Goal: Register for event/course

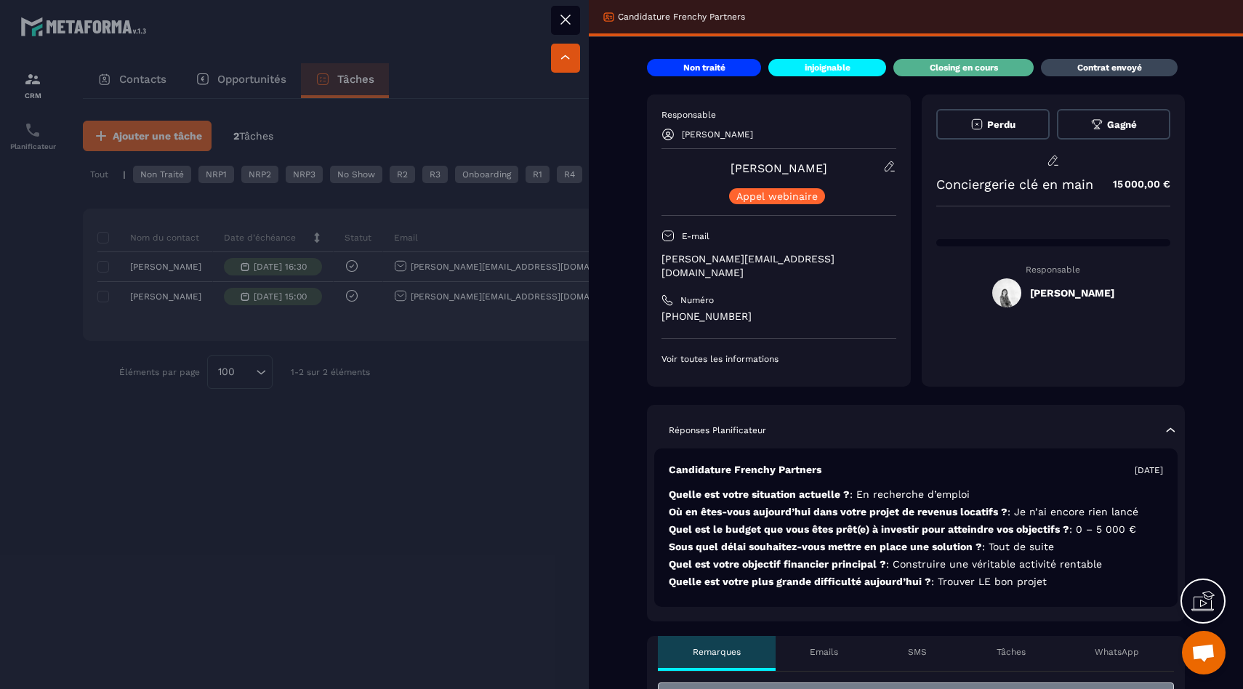
click at [484, 394] on div at bounding box center [621, 344] width 1243 height 689
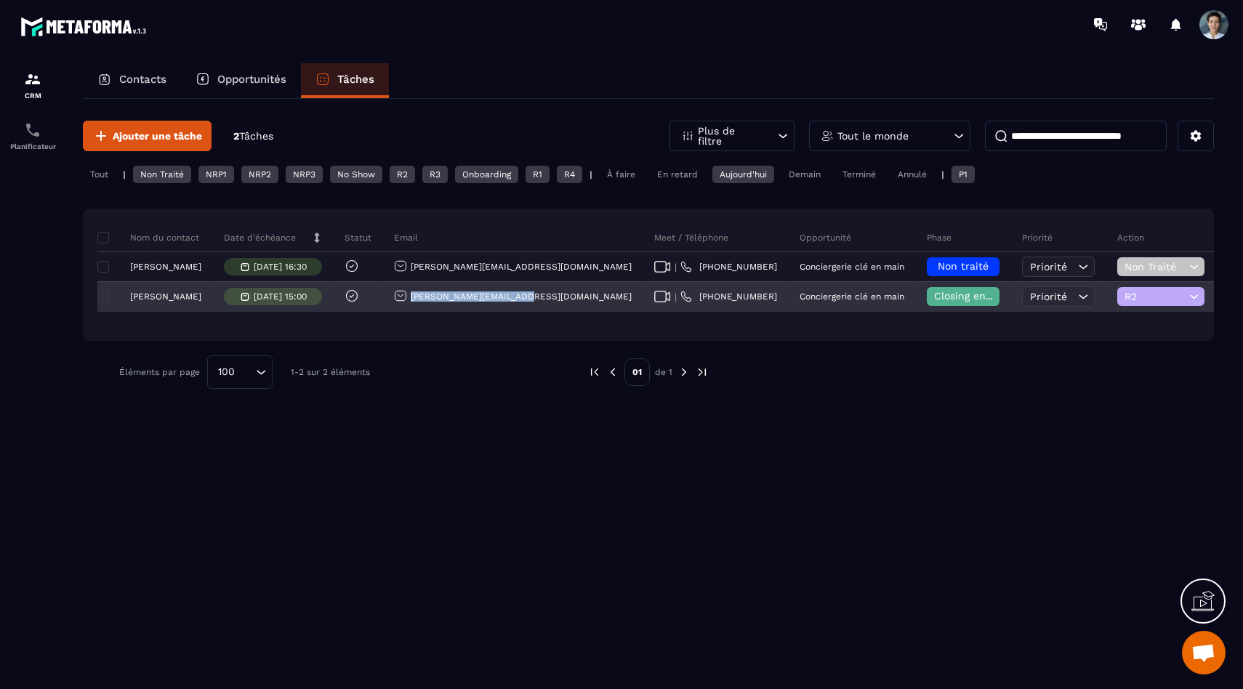
drag, startPoint x: 506, startPoint y: 297, endPoint x: 406, endPoint y: 301, distance: 99.7
click at [406, 301] on div "[PERSON_NAME][EMAIL_ADDRESS][DOMAIN_NAME]" at bounding box center [513, 297] width 260 height 29
copy p "[PERSON_NAME][EMAIL_ADDRESS][DOMAIN_NAME]"
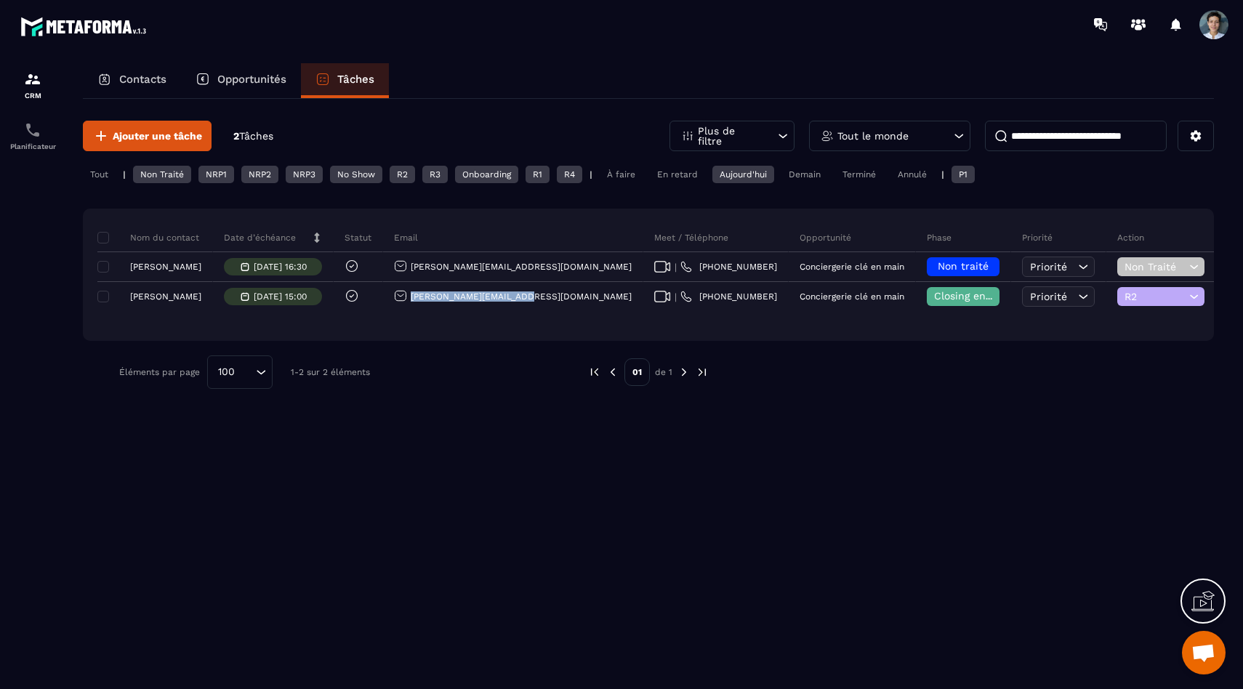
click at [97, 181] on div "Tout" at bounding box center [99, 174] width 33 height 17
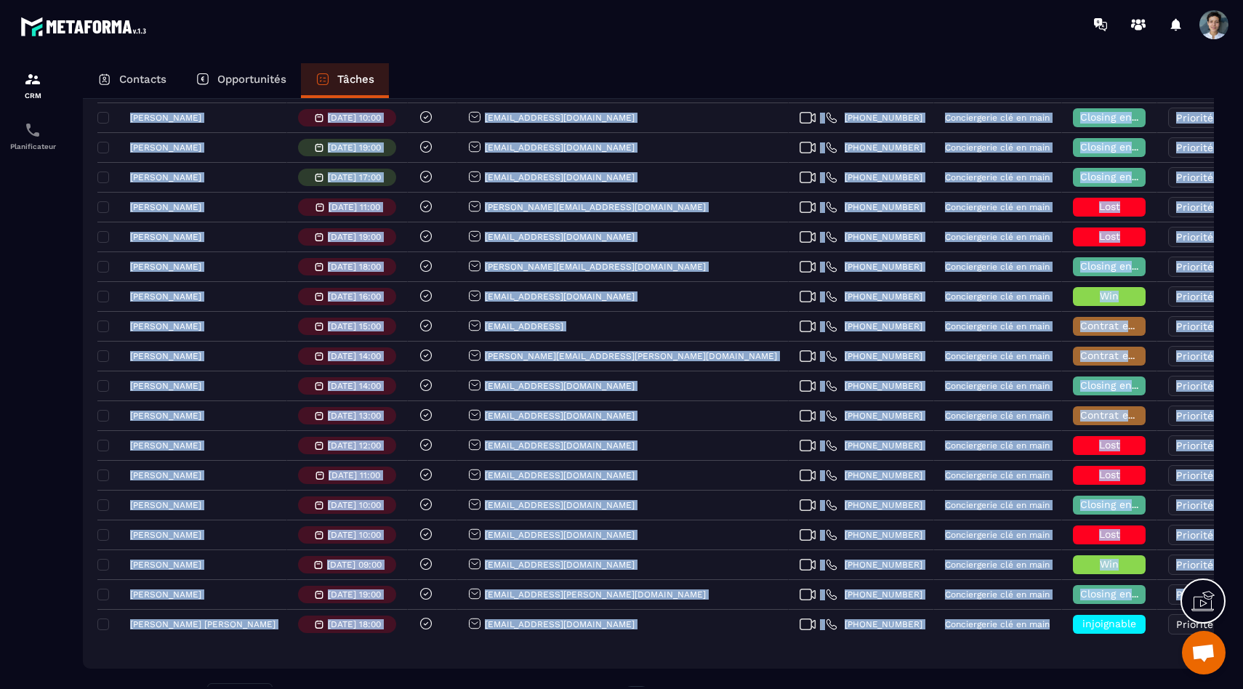
scroll to position [2645, 0]
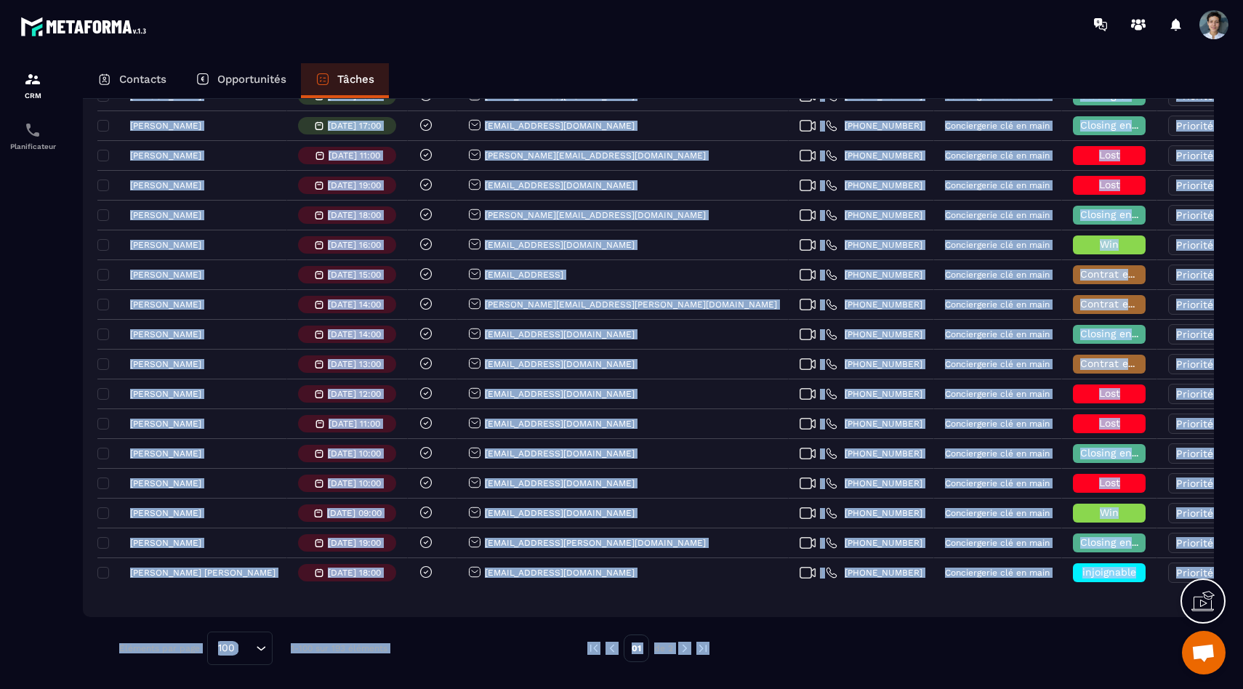
drag, startPoint x: 91, startPoint y: 219, endPoint x: 1160, endPoint y: 638, distance: 1148.2
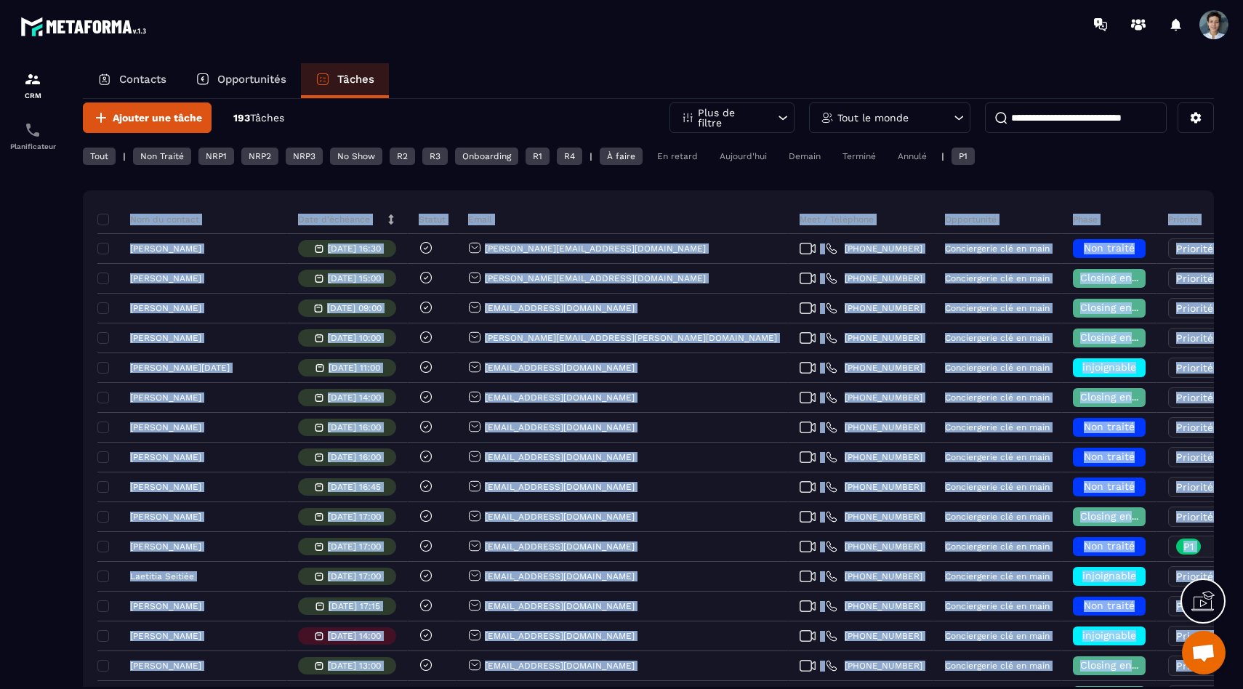
scroll to position [0, 0]
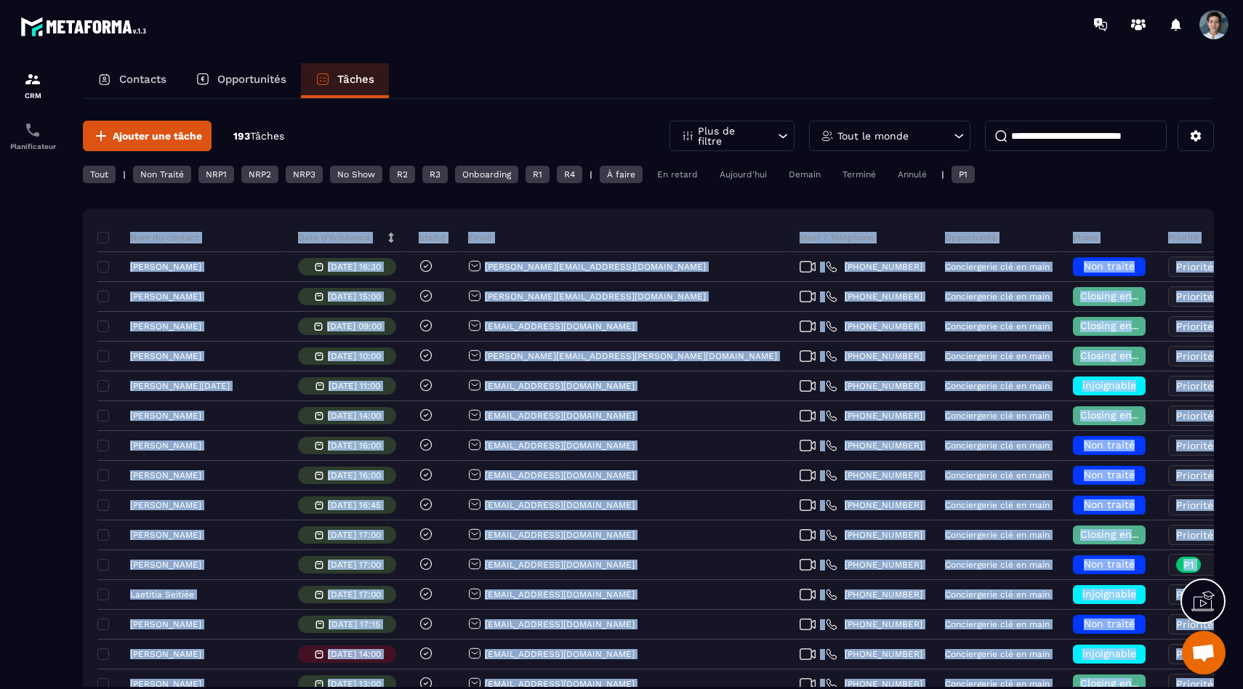
click at [945, 140] on div "Tout le monde" at bounding box center [889, 136] width 161 height 31
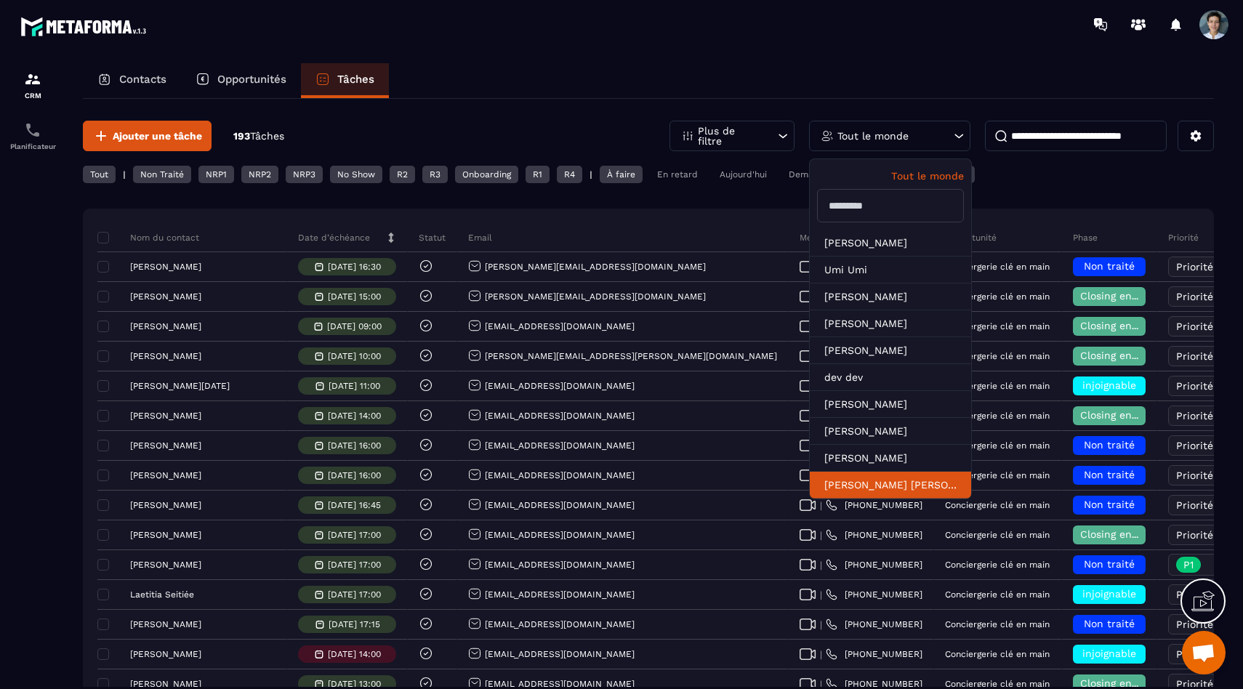
click at [850, 482] on li "[PERSON_NAME] [PERSON_NAME]" at bounding box center [890, 485] width 161 height 27
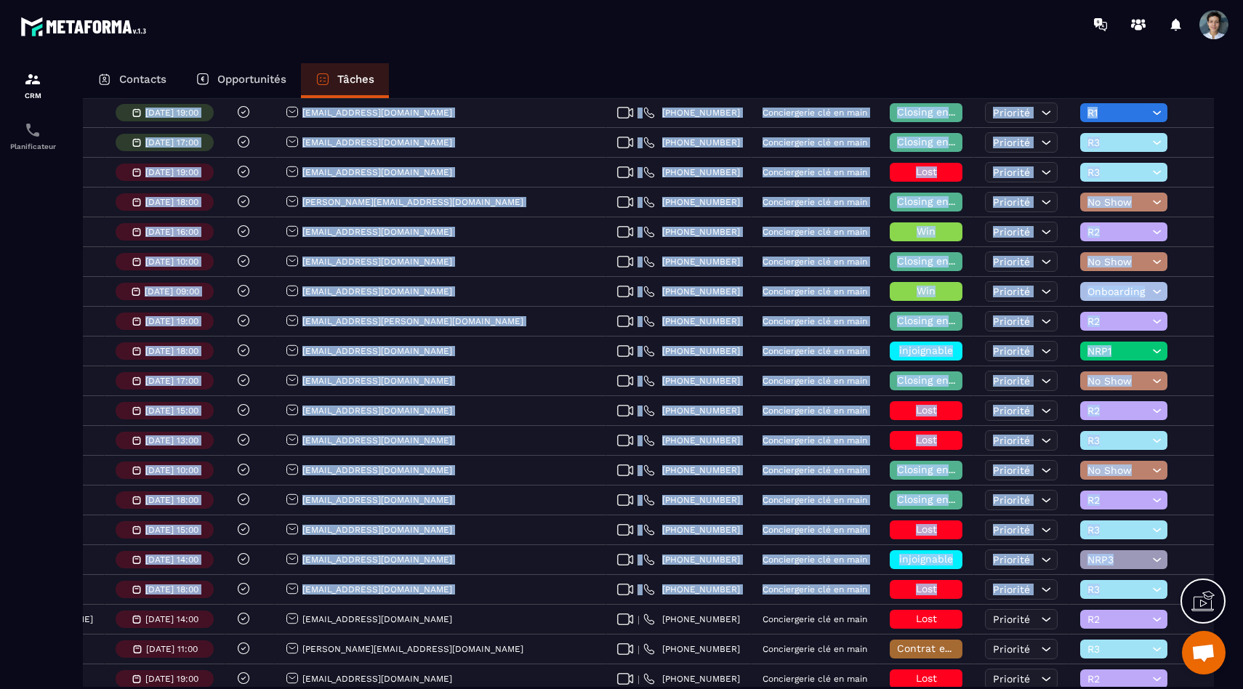
scroll to position [1496, 0]
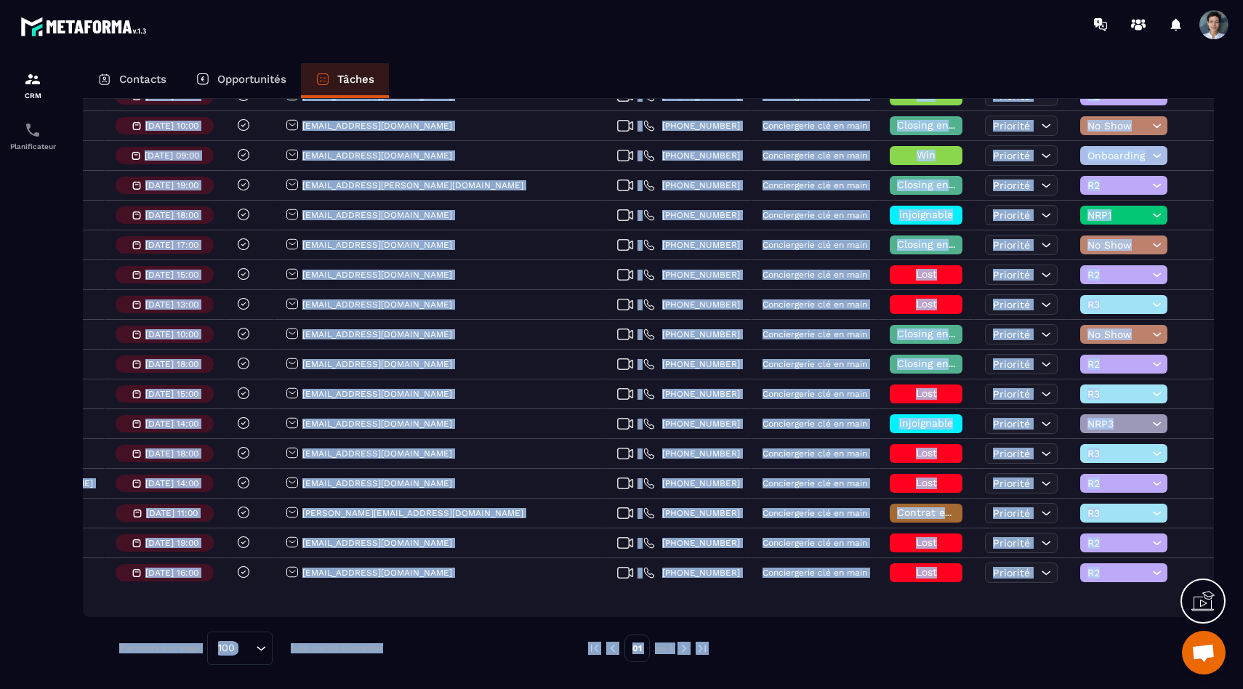
drag, startPoint x: 73, startPoint y: 244, endPoint x: 1115, endPoint y: 657, distance: 1121.4
click at [1115, 657] on div "Contacts Opportunités Tâches Ajouter une tâche 60 Tâches Plus de filtre [PERSON…" at bounding box center [648, 389] width 1160 height 653
click at [35, 486] on div at bounding box center [32, 390] width 65 height 682
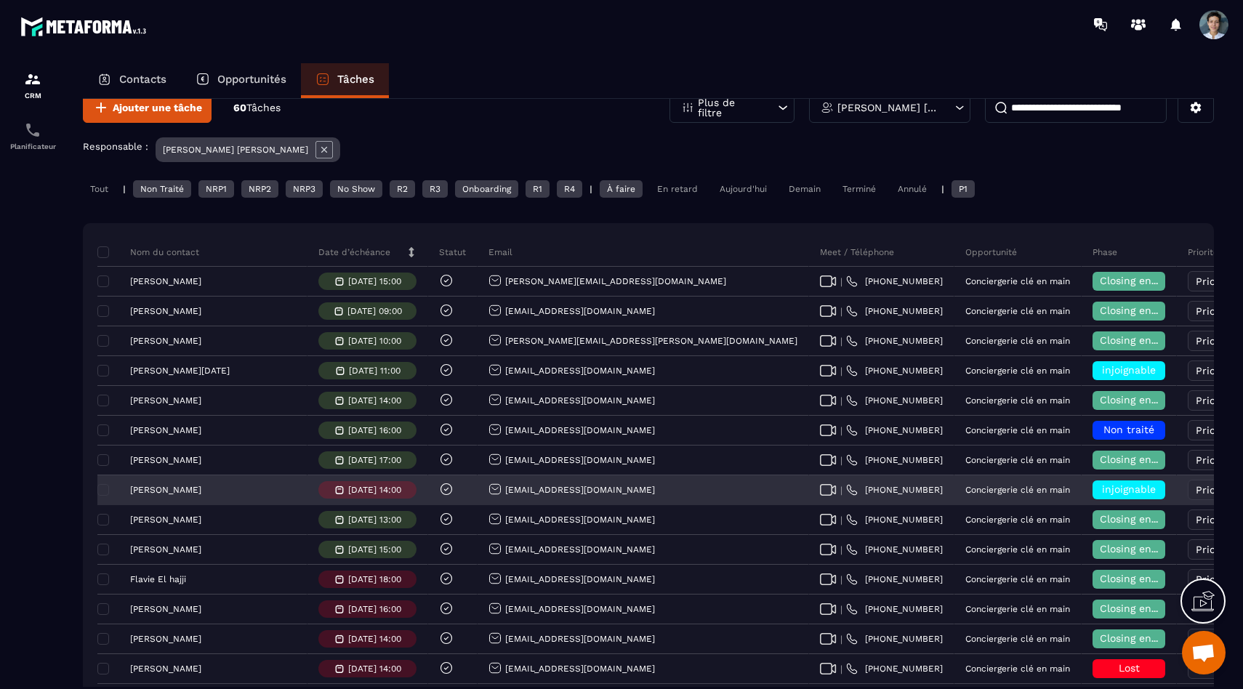
scroll to position [50, 0]
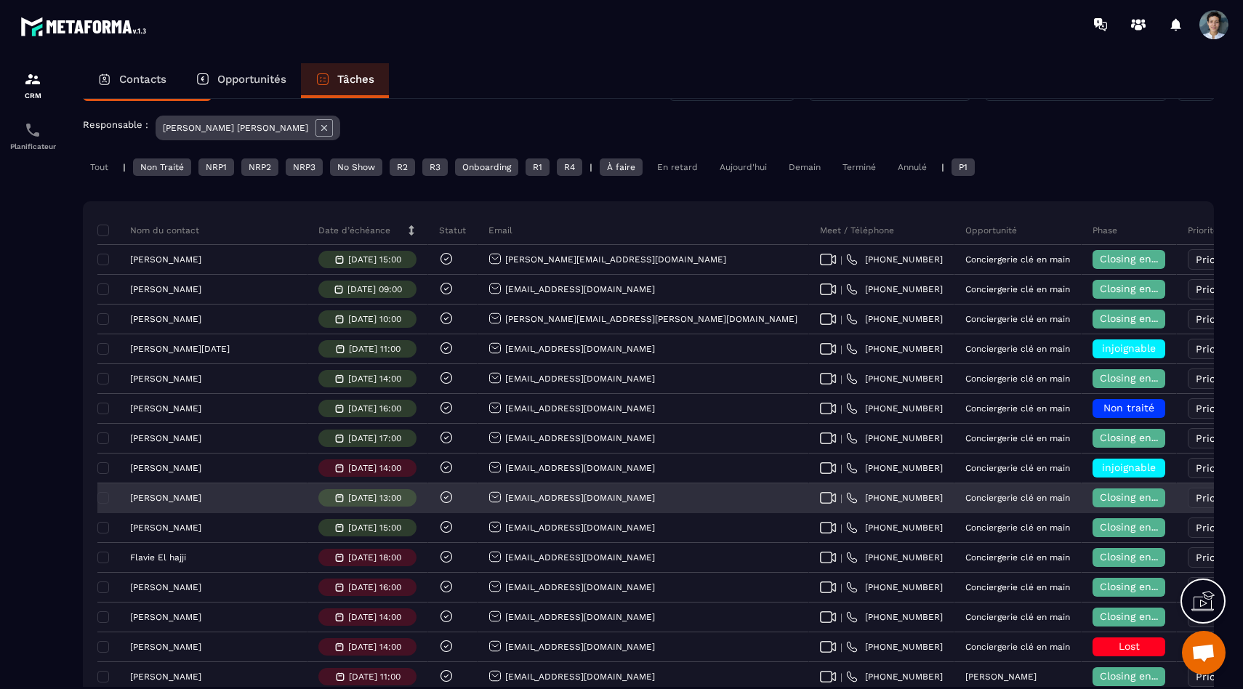
click at [172, 500] on p "[PERSON_NAME]" at bounding box center [165, 498] width 71 height 10
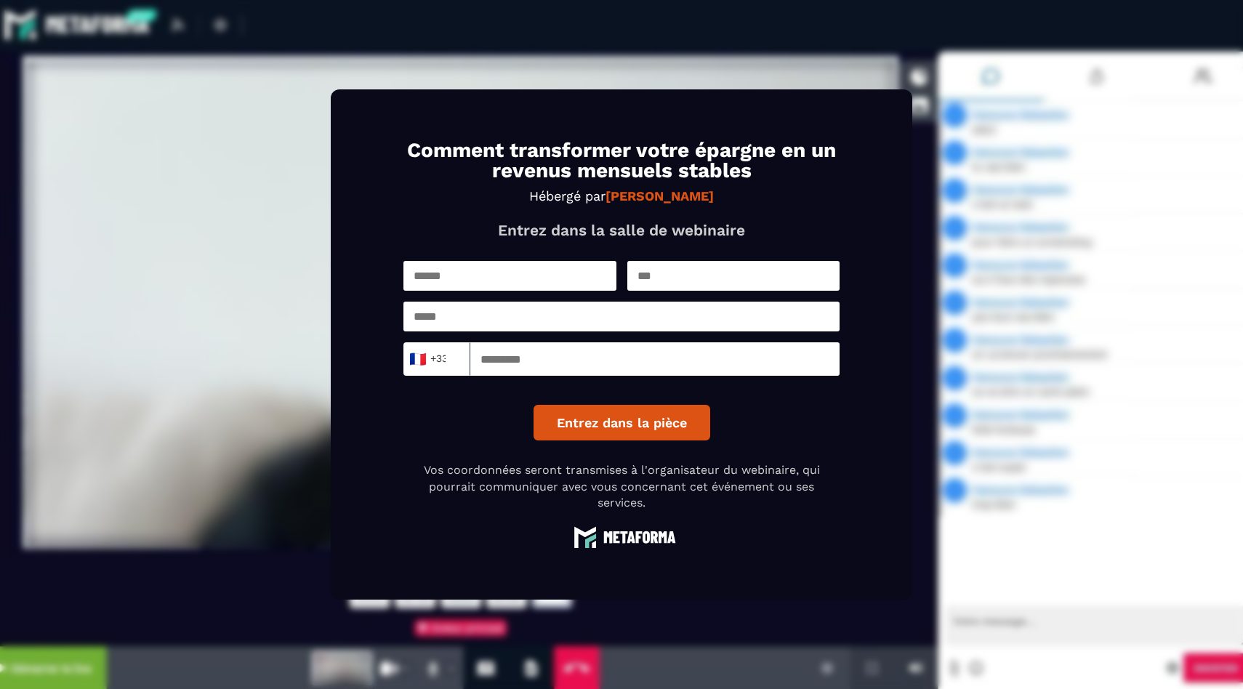
click at [533, 261] on input "text" at bounding box center [510, 276] width 213 height 30
type input "*"
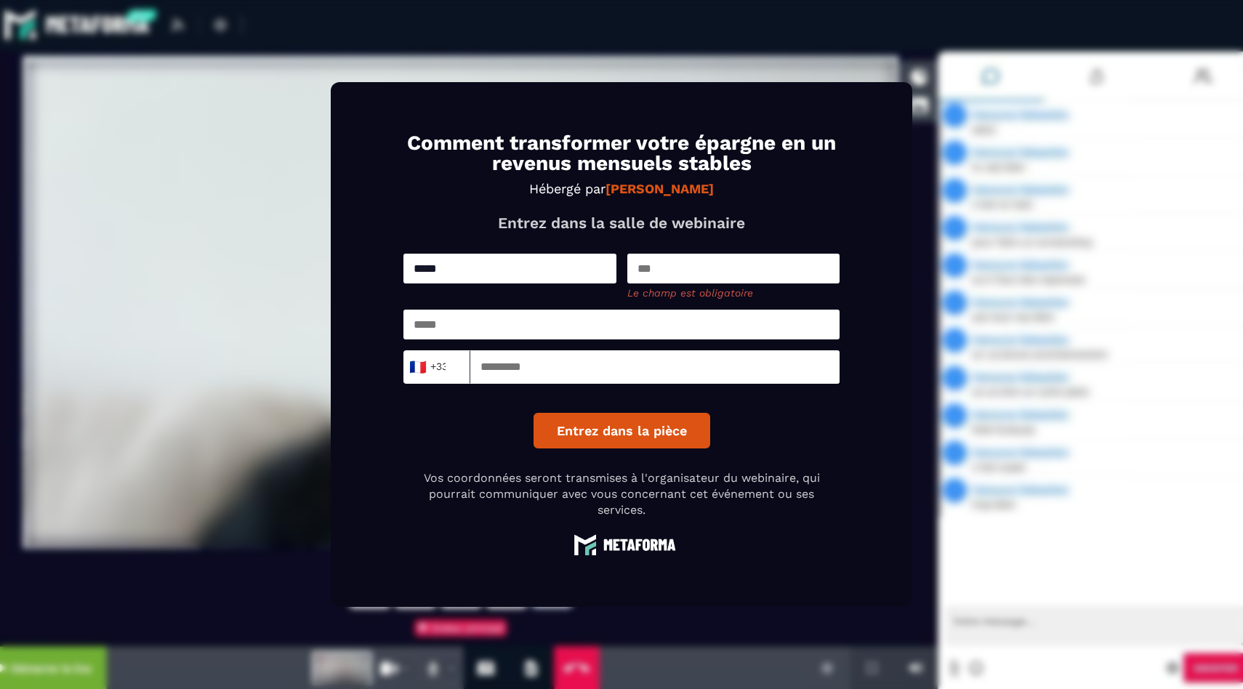
drag, startPoint x: 461, startPoint y: 274, endPoint x: 371, endPoint y: 274, distance: 90.2
click at [371, 274] on form "Comment transformer votre épargne en un revenus mensuels stables Hébergé par Ca…" at bounding box center [622, 345] width 582 height 526
type input "*"
type input "******"
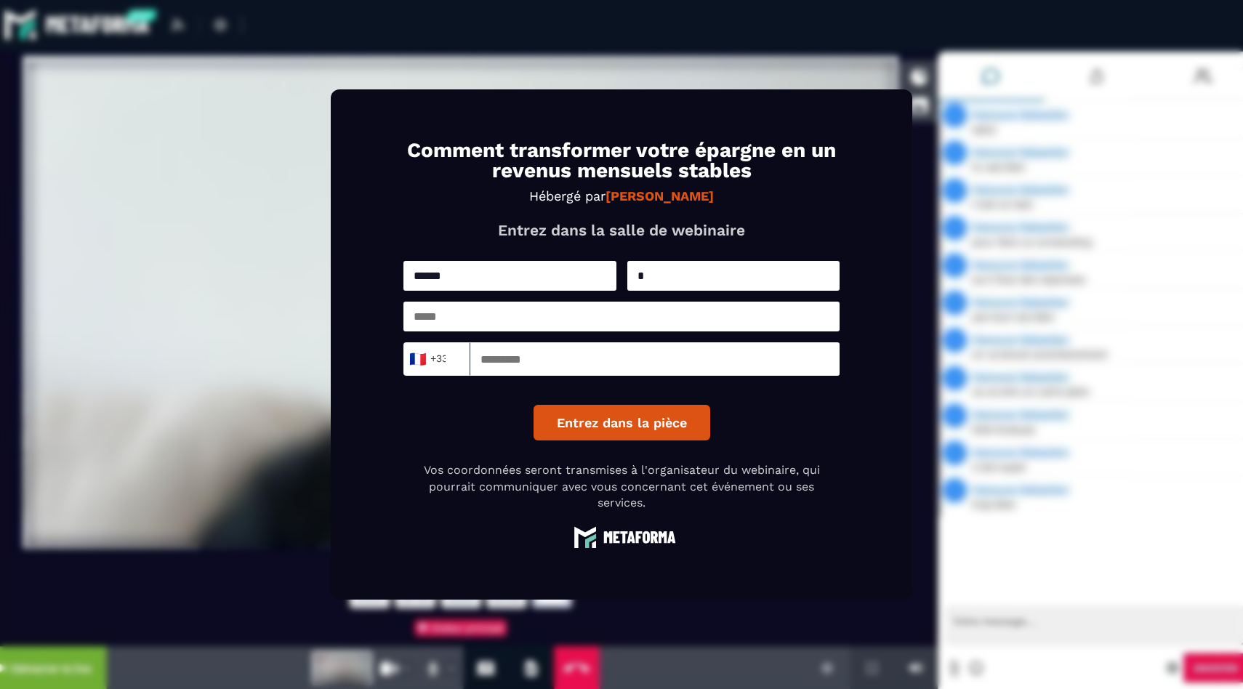
type input "*"
click at [450, 321] on input "email" at bounding box center [622, 317] width 436 height 30
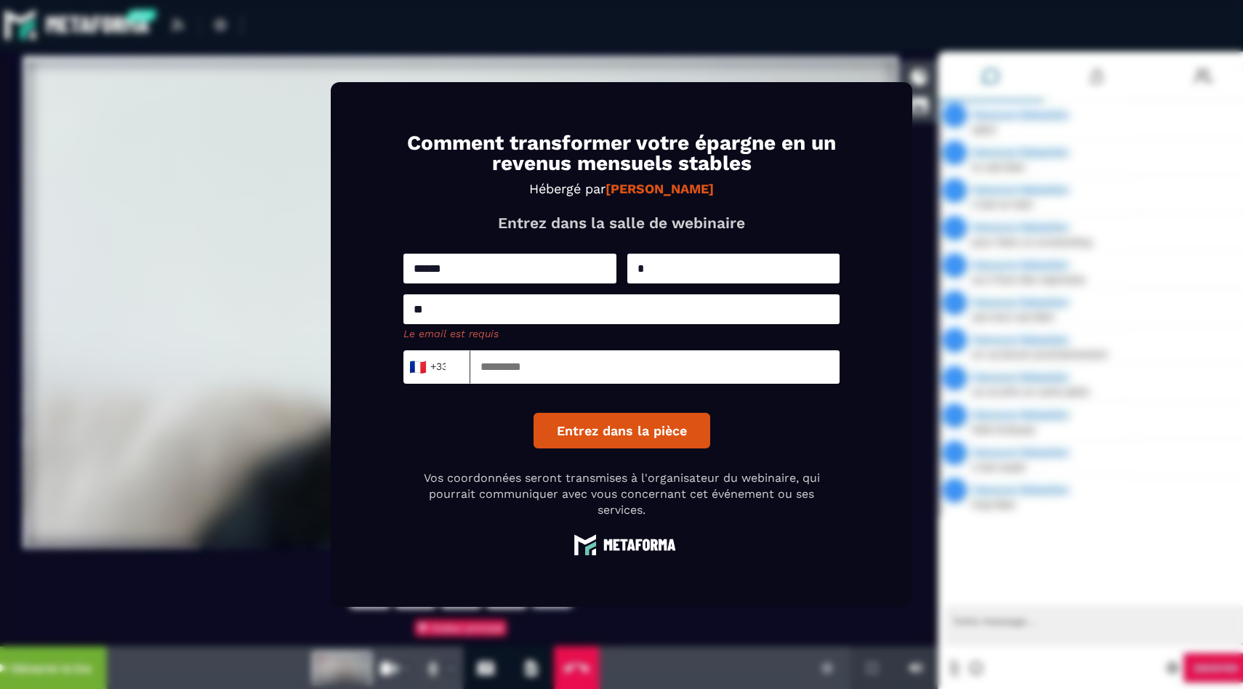
type input "*"
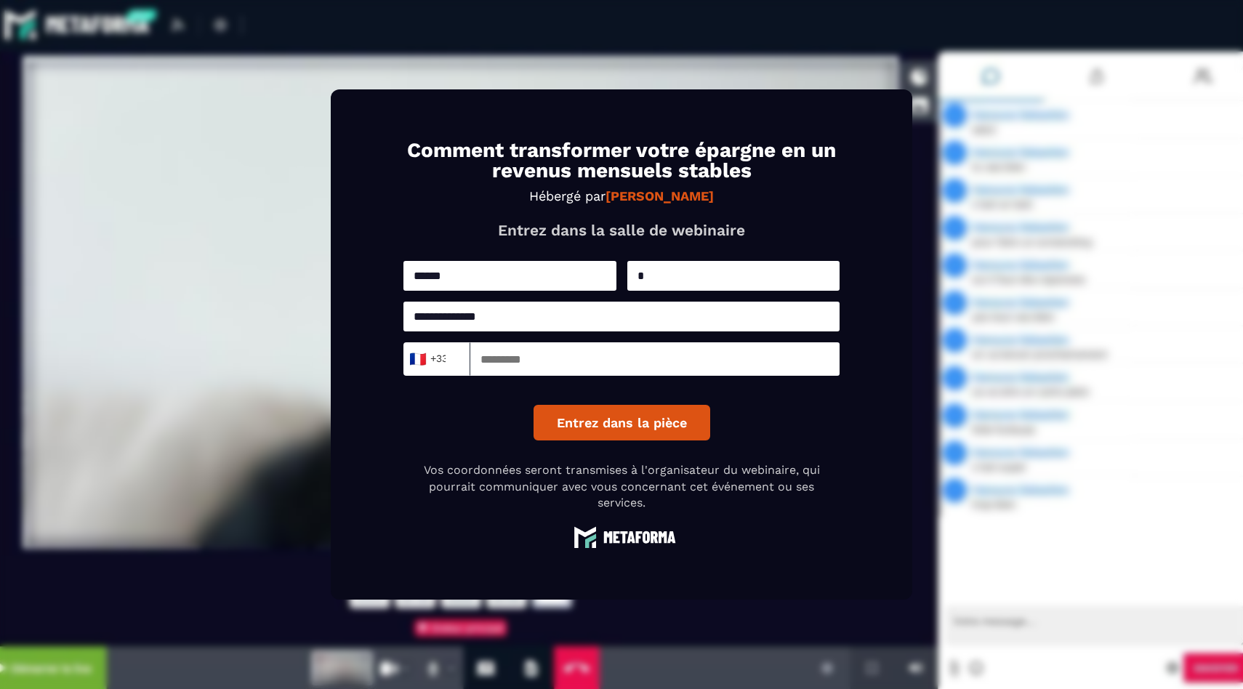
type input "**********"
click at [534, 405] on button "Entrez dans la pièce" at bounding box center [622, 423] width 177 height 36
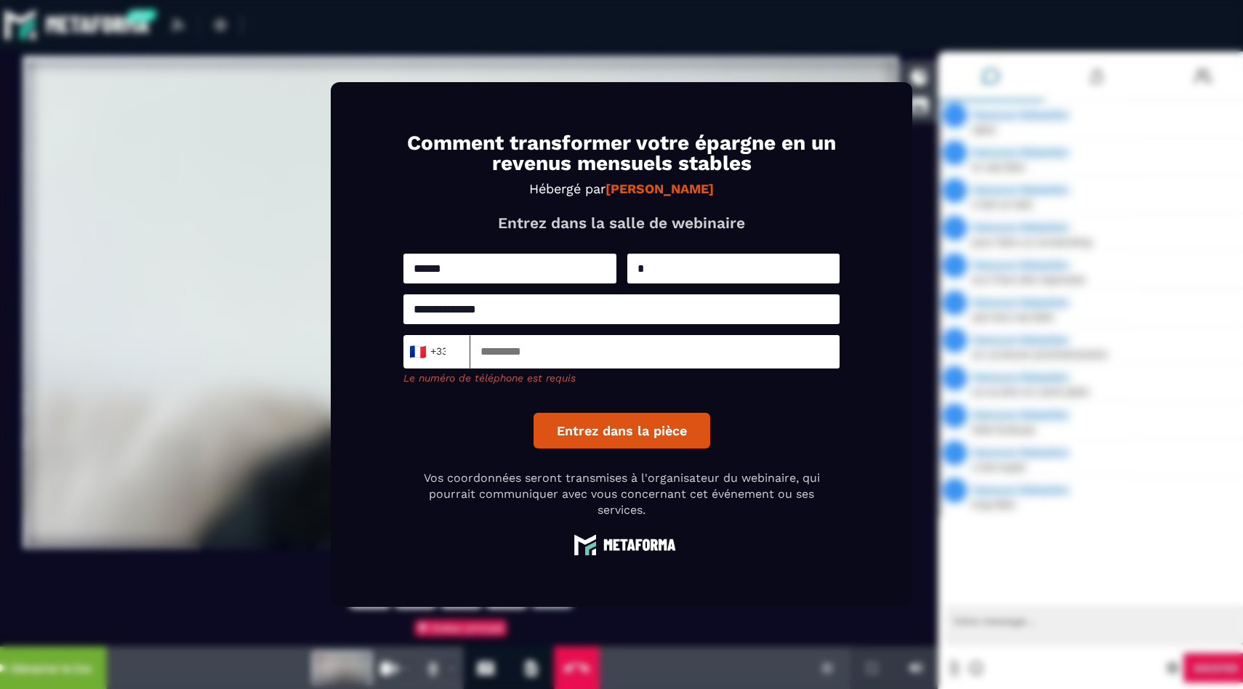
click at [508, 336] on input at bounding box center [654, 351] width 369 height 33
click at [515, 337] on input at bounding box center [654, 351] width 369 height 33
type input "*"
click at [515, 337] on input "*" at bounding box center [654, 351] width 369 height 33
type input "*"
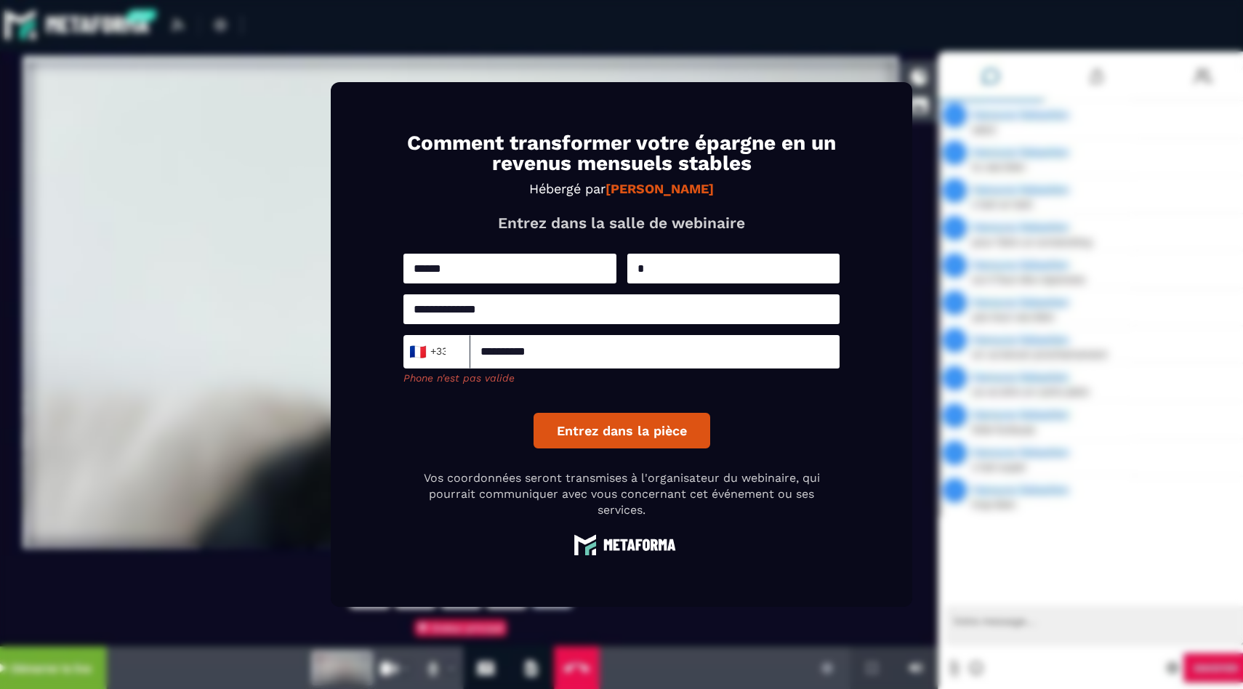
click at [515, 337] on input "**********" at bounding box center [654, 351] width 369 height 33
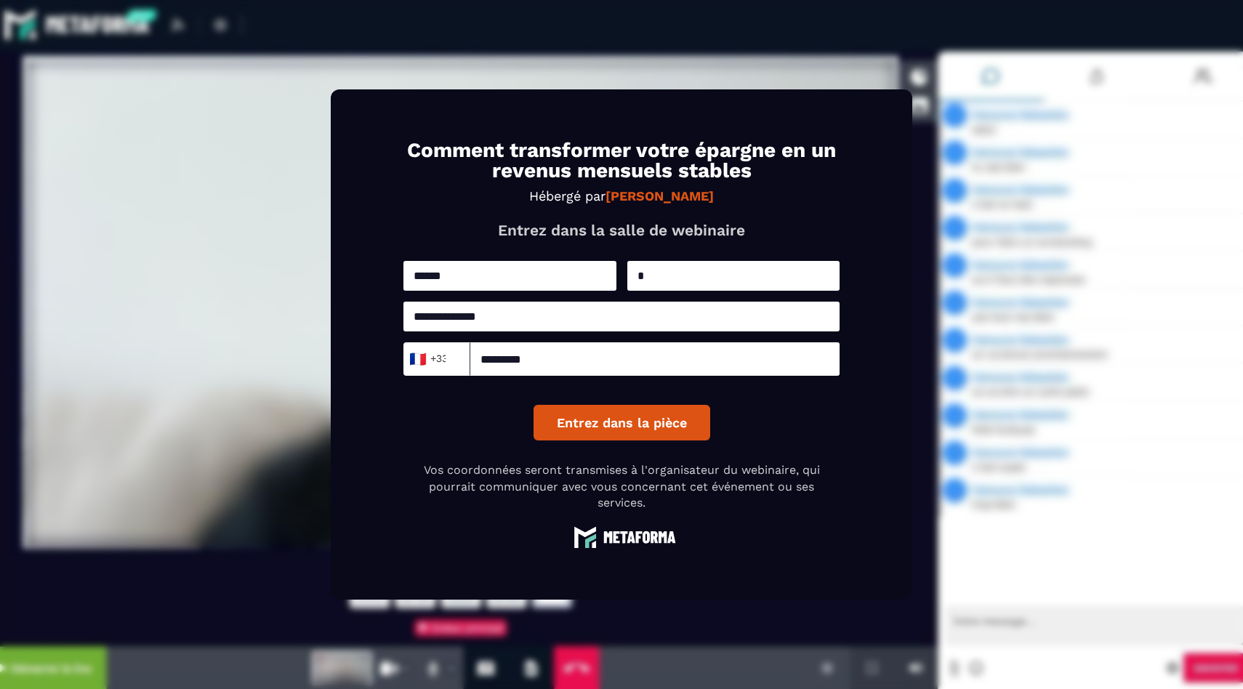
type input "*********"
click at [603, 405] on div "Entrez dans la pièce" at bounding box center [622, 415] width 177 height 50
click at [612, 422] on button "Entrez dans la pièce" at bounding box center [622, 423] width 177 height 36
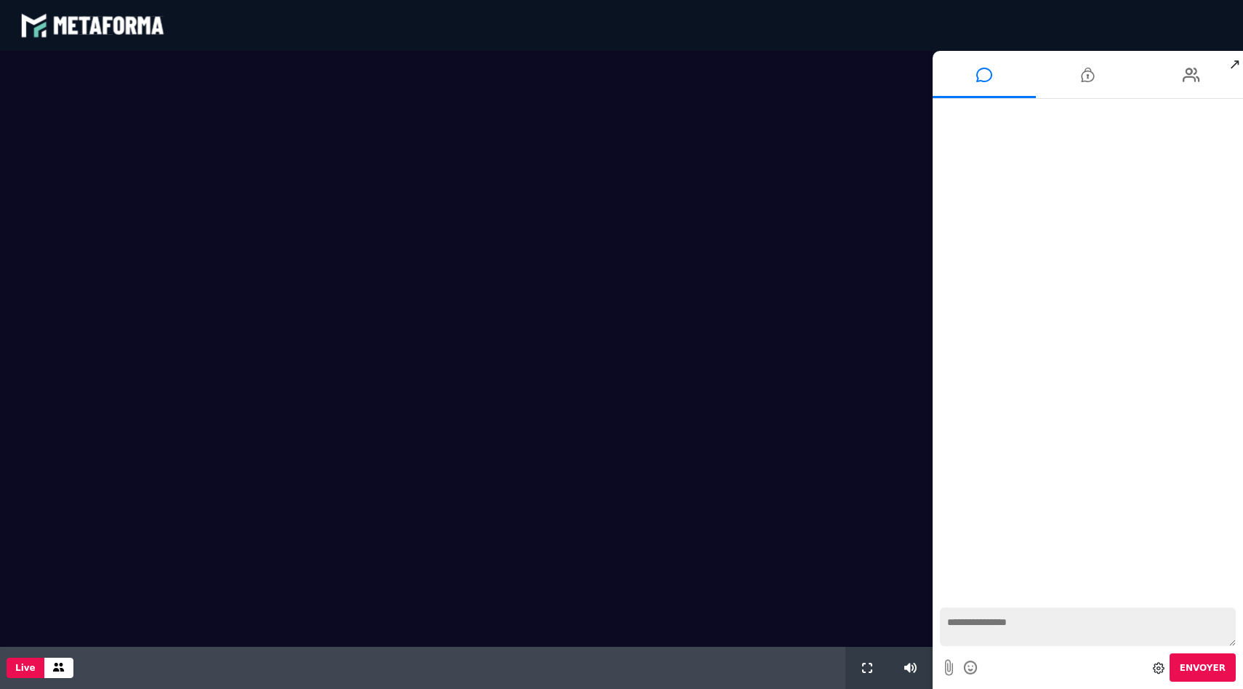
scroll to position [962, 0]
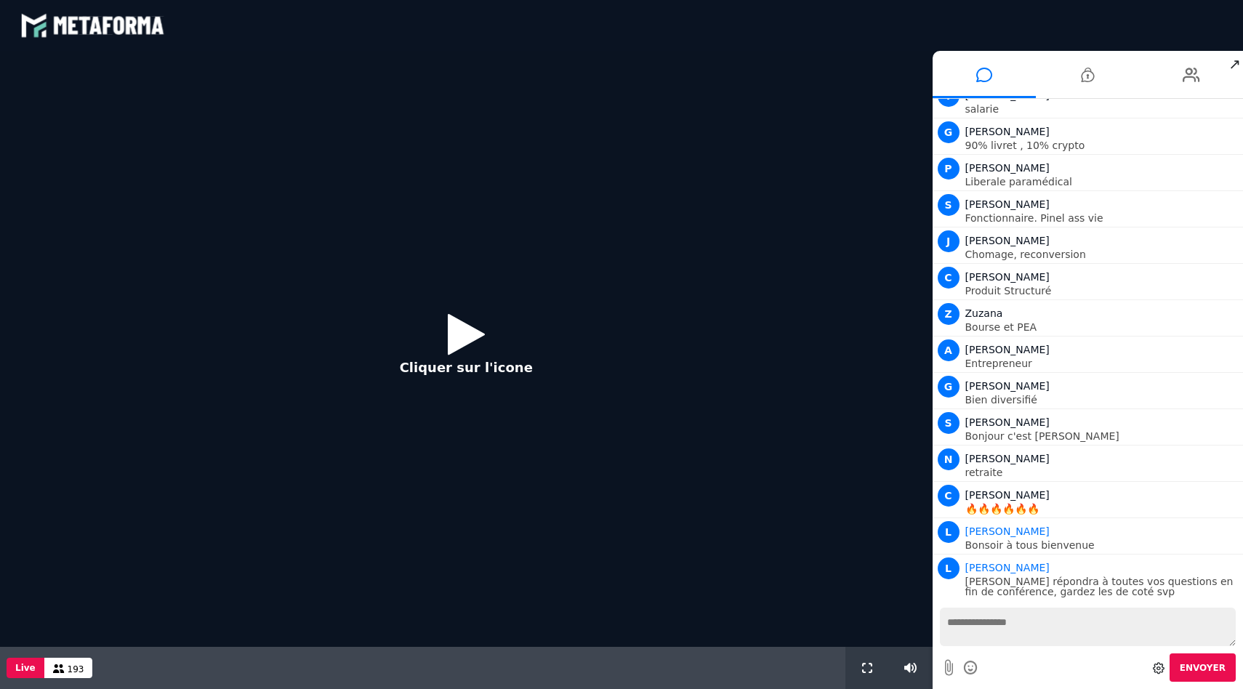
click at [476, 334] on icon at bounding box center [466, 333] width 37 height 47
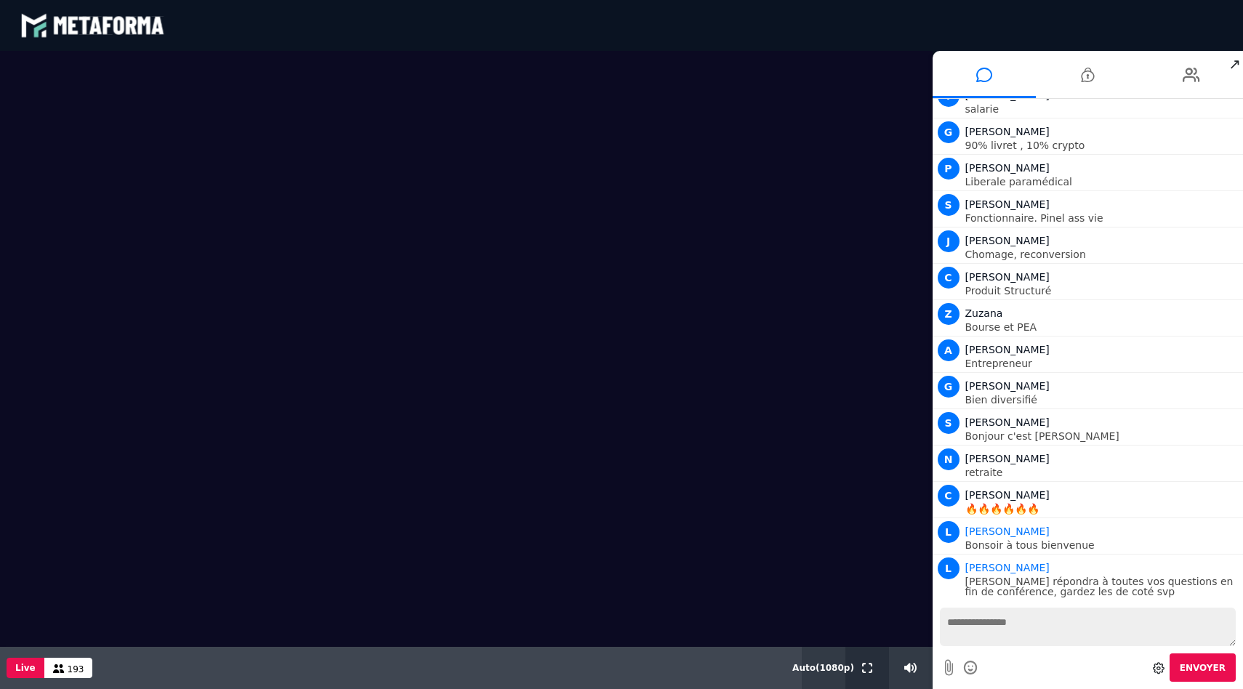
click at [871, 673] on button at bounding box center [867, 668] width 16 height 42
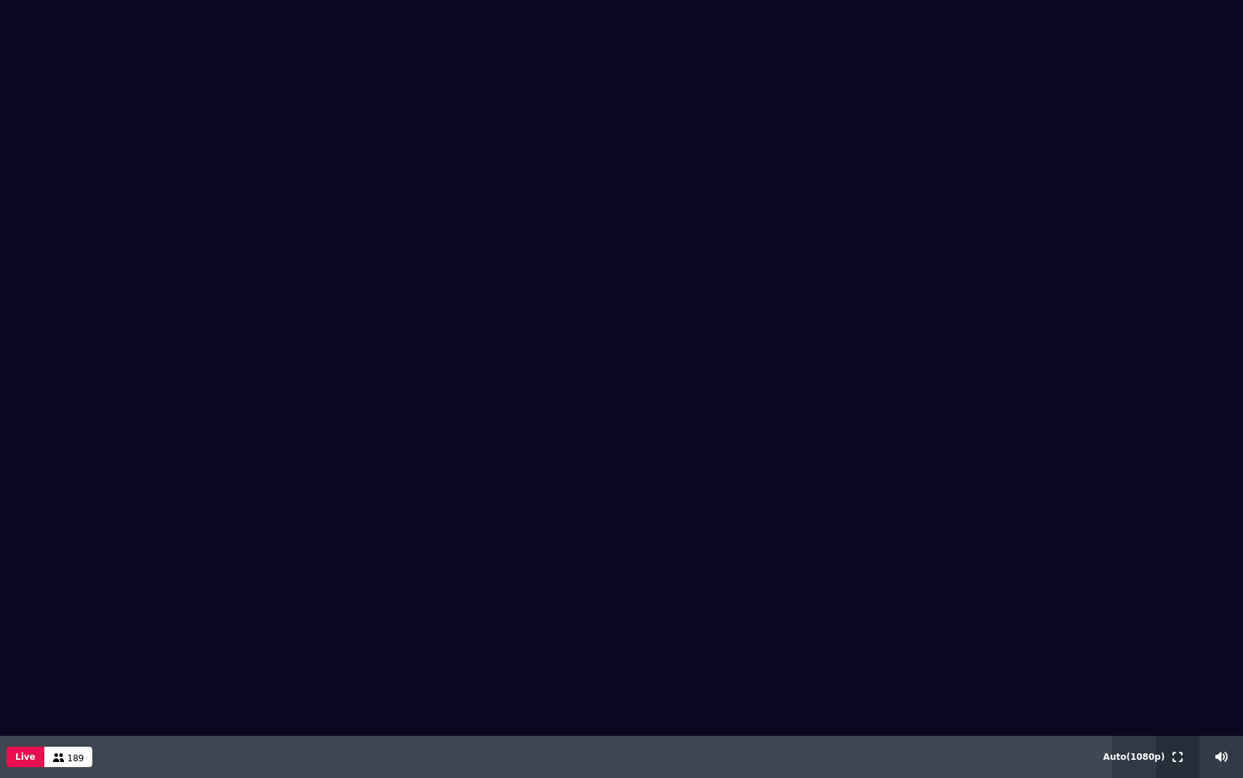
click at [1180, 689] on button at bounding box center [1178, 757] width 16 height 42
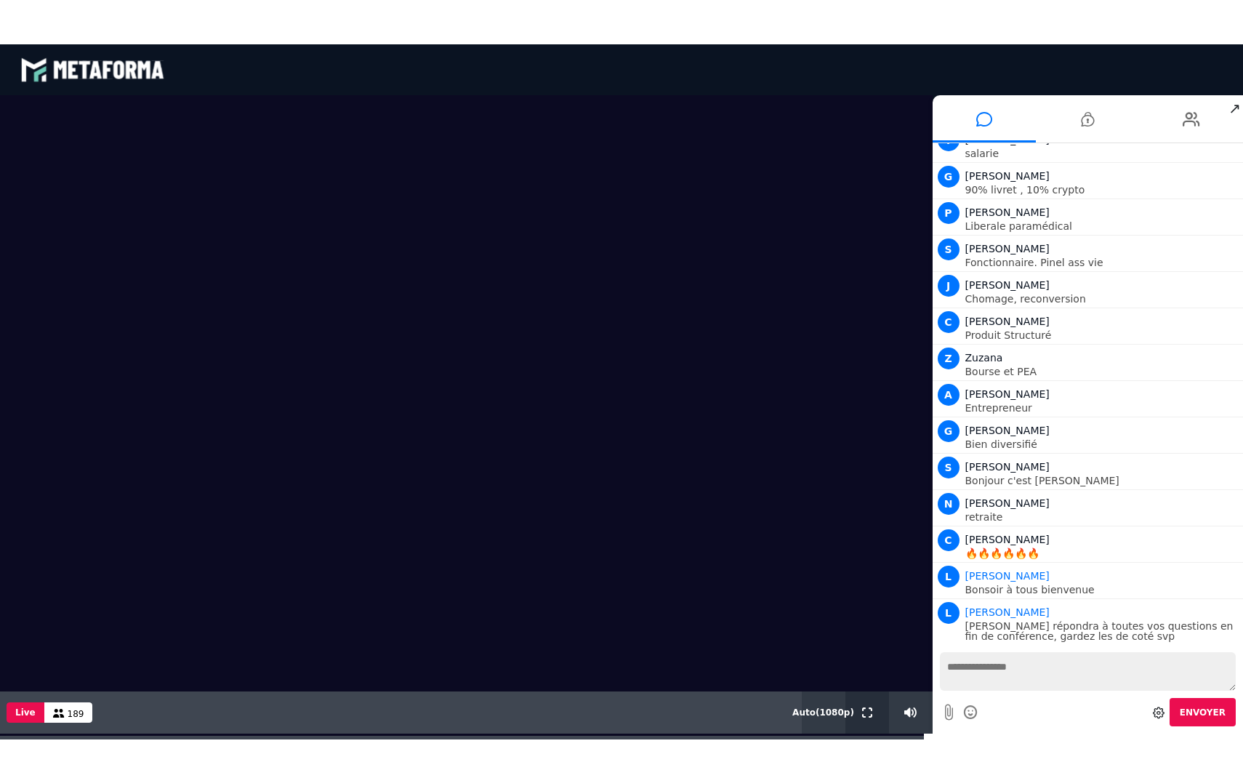
click at [864, 689] on icon at bounding box center [867, 712] width 10 height 10
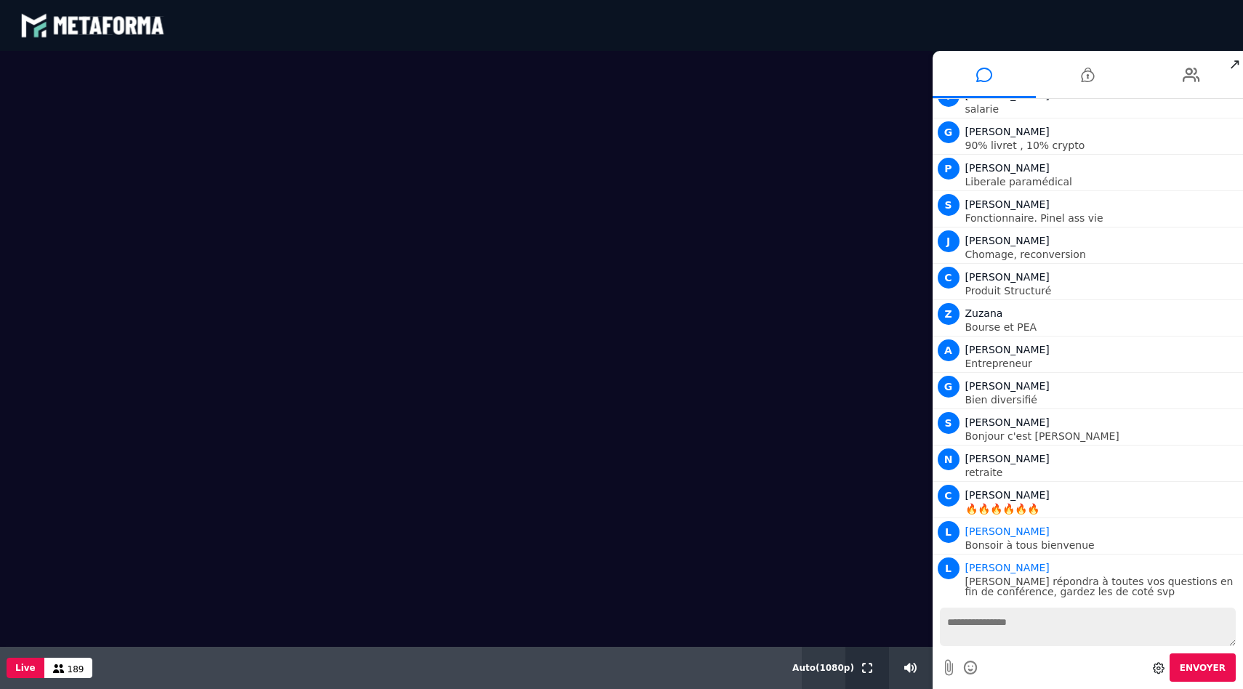
scroll to position [901, 0]
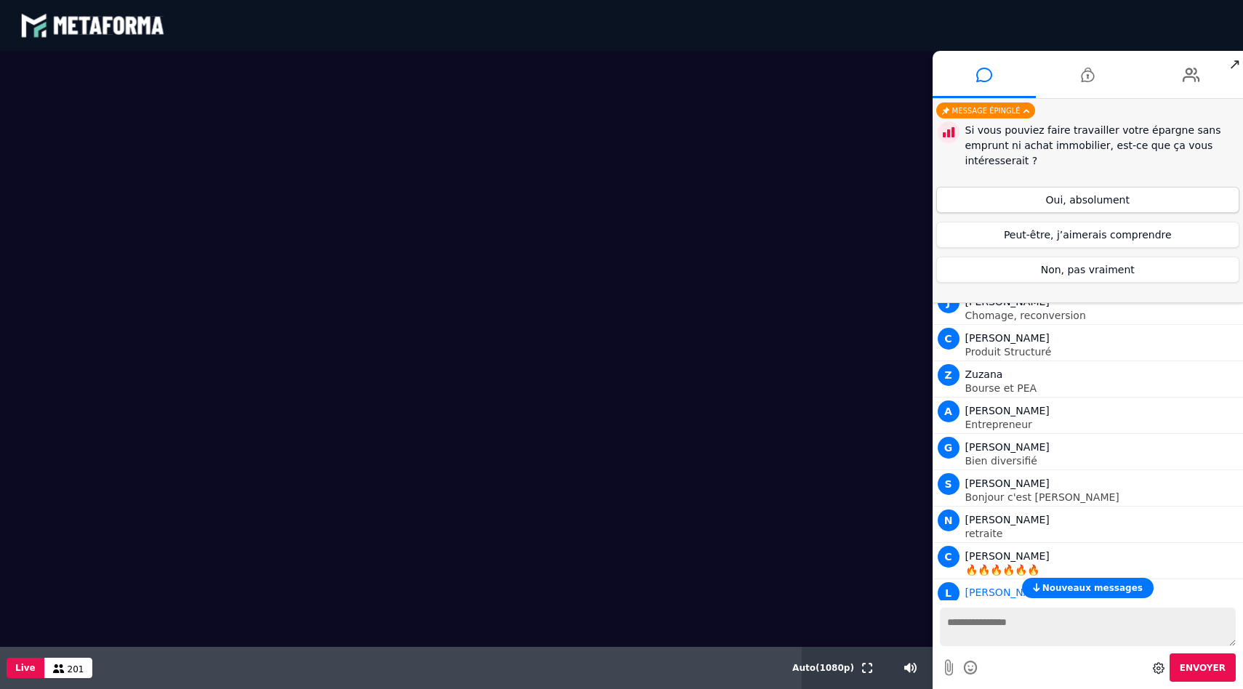
click at [1057, 199] on button "Oui, absolument" at bounding box center [1088, 200] width 304 height 26
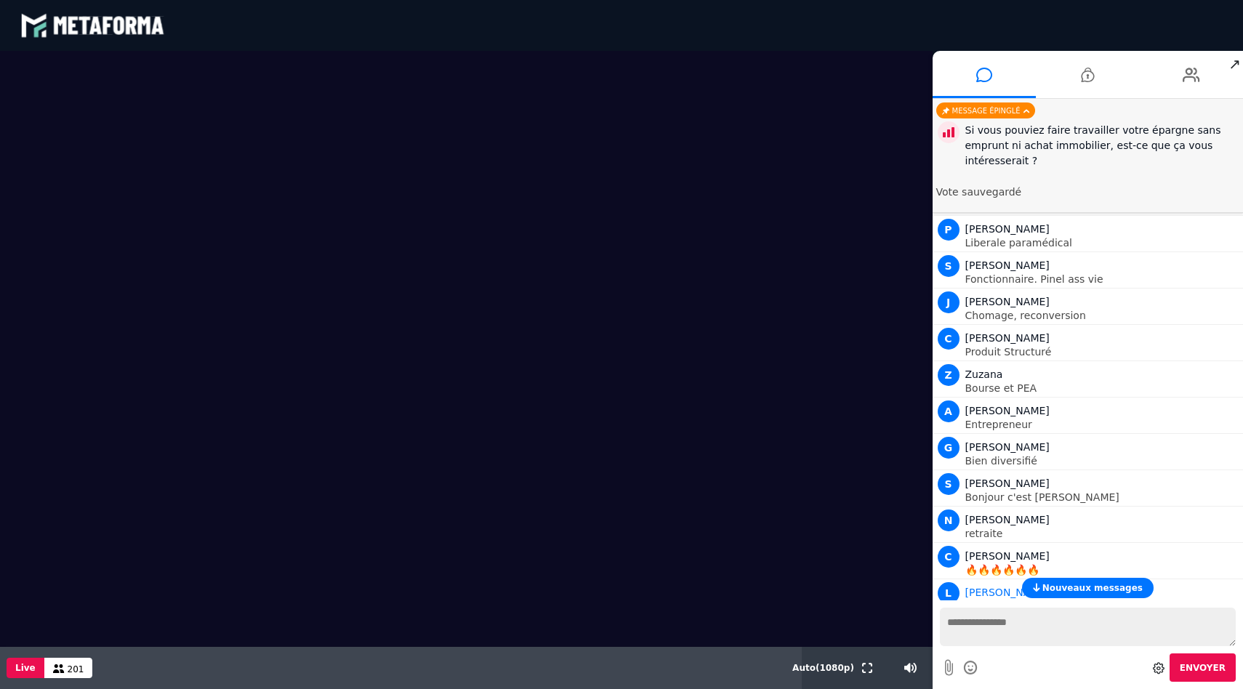
click at [1019, 660] on div "Envoyer" at bounding box center [1088, 668] width 297 height 28
click at [1019, 617] on textarea at bounding box center [1088, 627] width 297 height 39
type textarea "*"
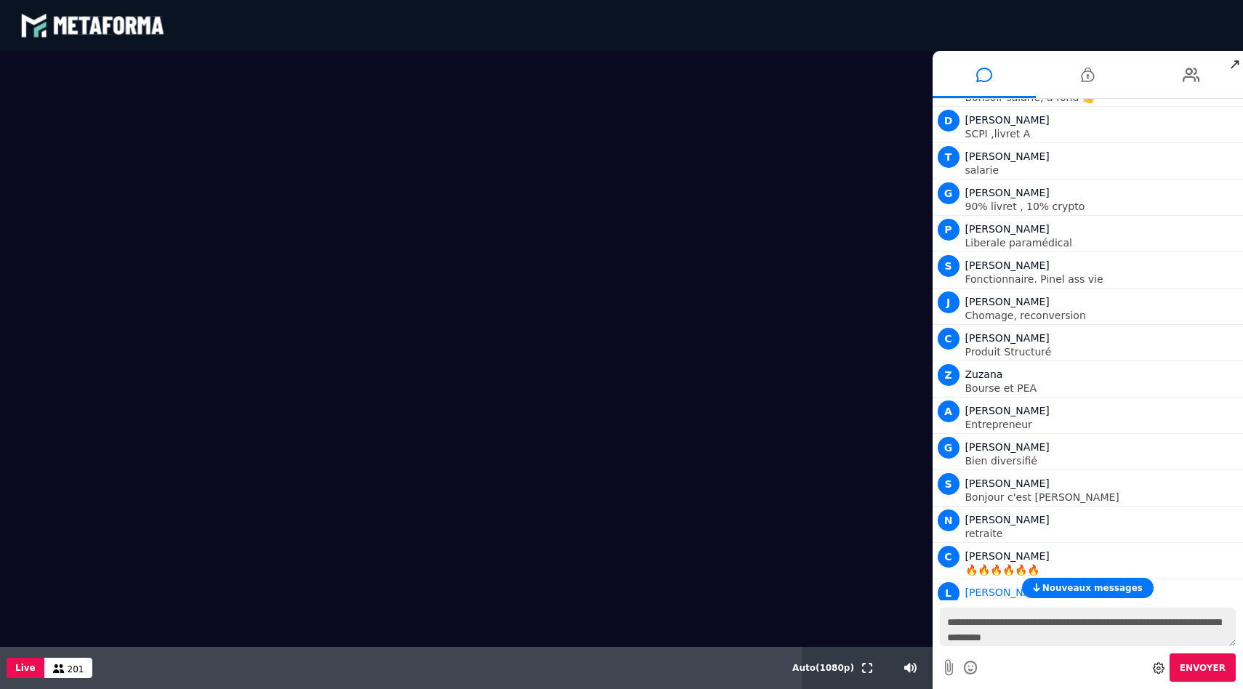
type textarea "**********"
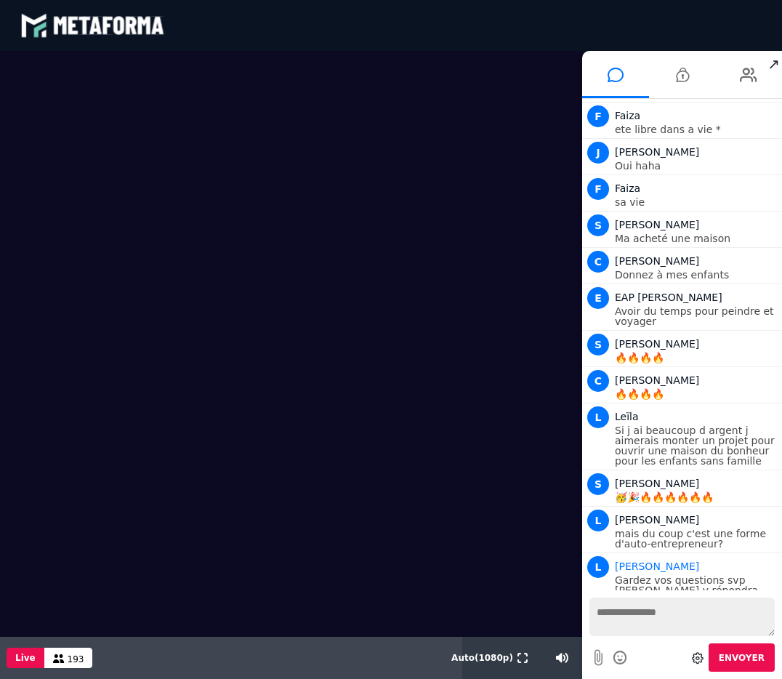
scroll to position [4667, 0]
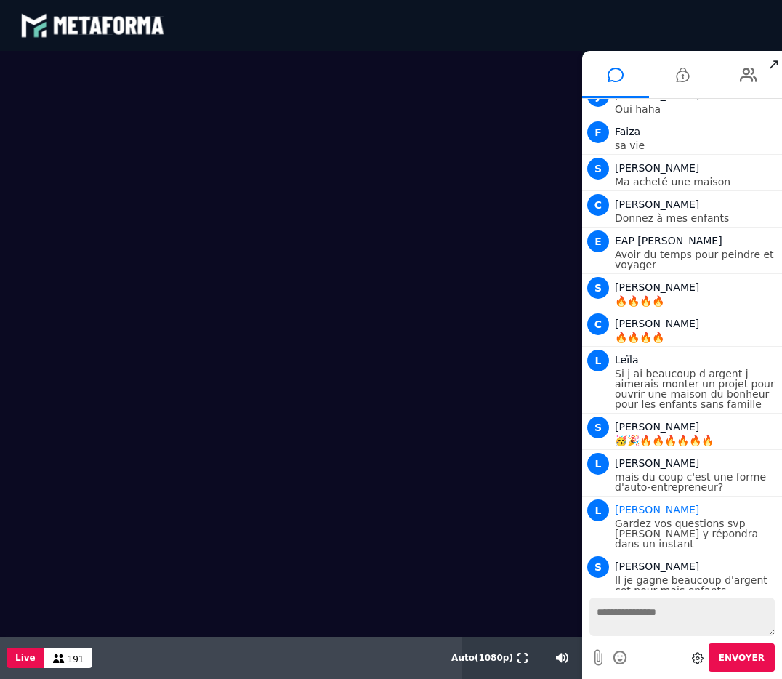
click at [661, 634] on textarea at bounding box center [682, 617] width 185 height 39
type textarea "*"
drag, startPoint x: 679, startPoint y: 611, endPoint x: 613, endPoint y: 613, distance: 66.2
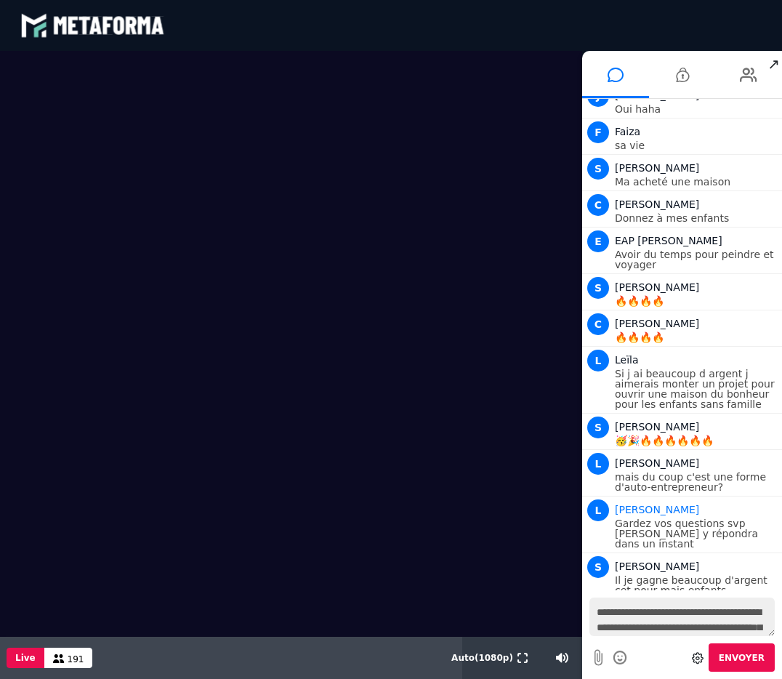
click at [613, 613] on textarea "**********" at bounding box center [682, 617] width 185 height 39
click at [750, 614] on textarea "**********" at bounding box center [682, 617] width 185 height 39
click at [599, 620] on textarea "**********" at bounding box center [682, 617] width 185 height 39
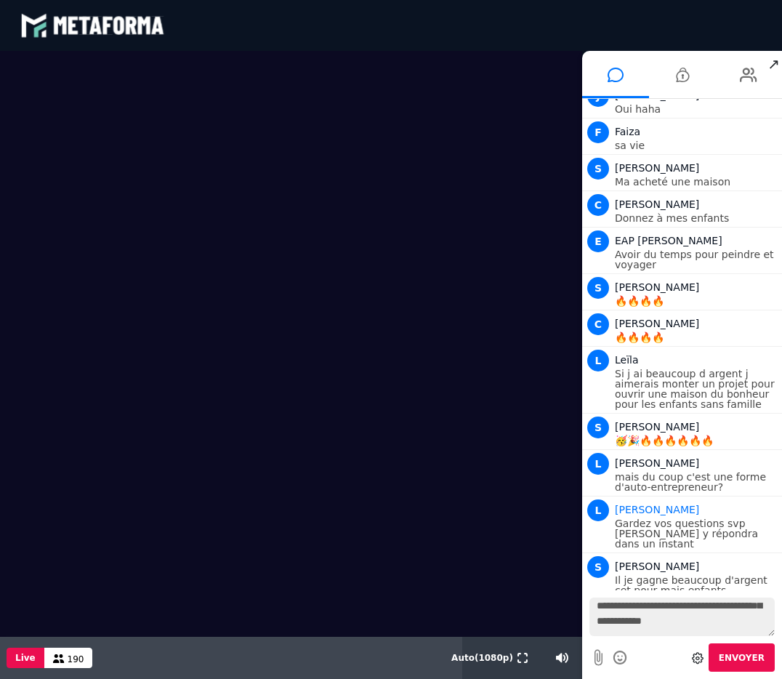
click at [634, 623] on textarea "**********" at bounding box center [682, 617] width 185 height 39
type textarea "**********"
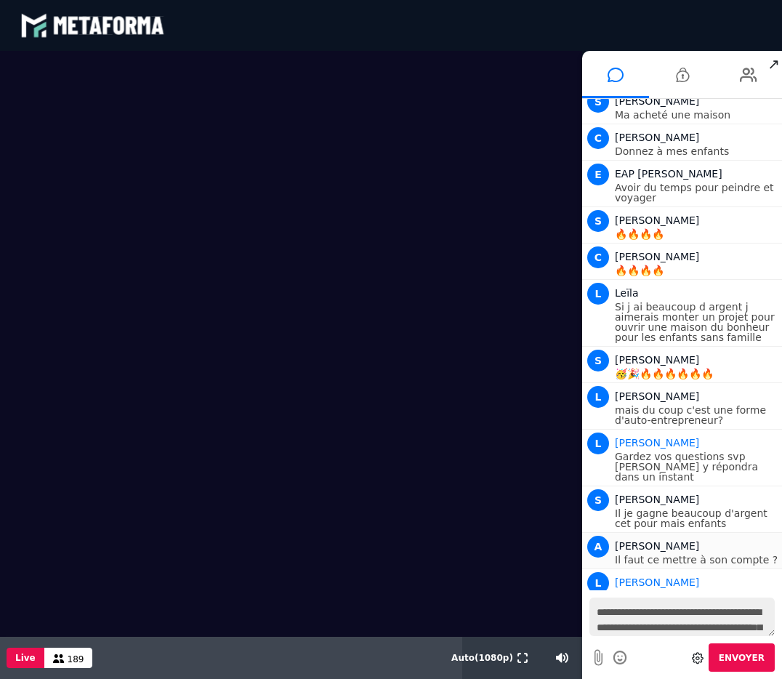
scroll to position [4770, 0]
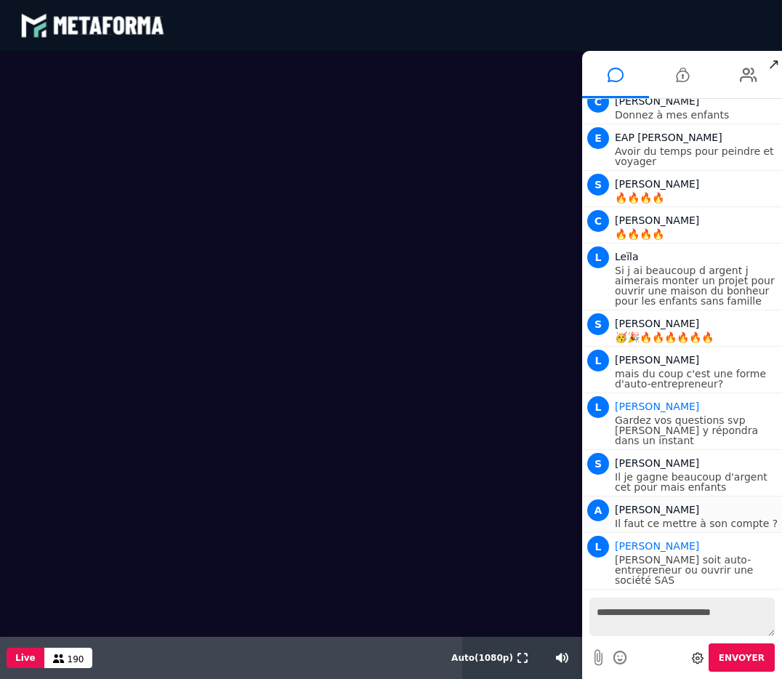
type textarea "**********"
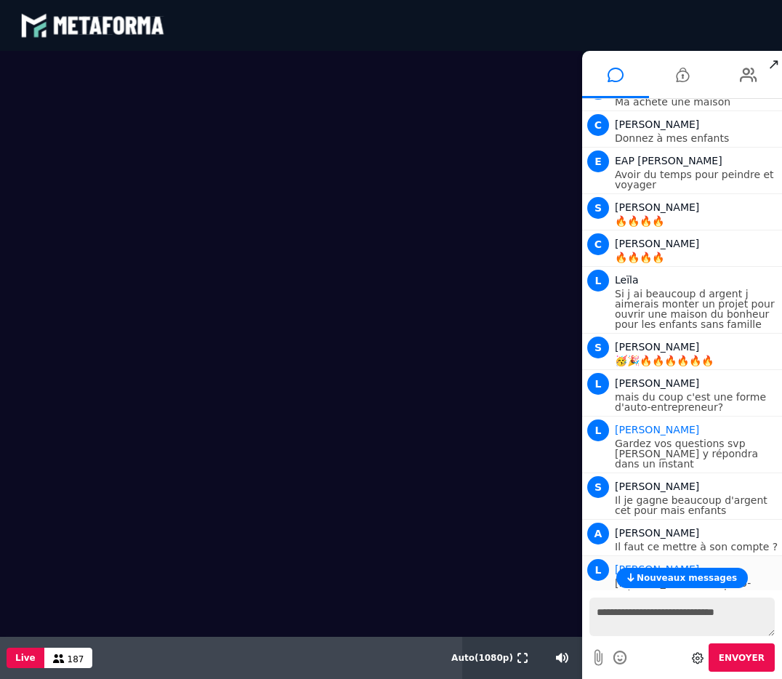
scroll to position [4782, 0]
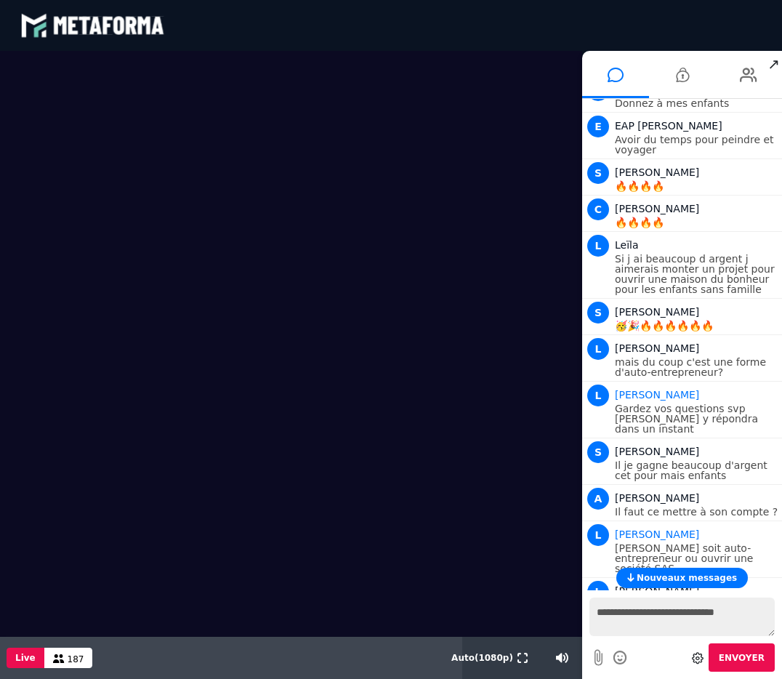
click at [652, 677] on p "Exactement Louise" at bounding box center [697, 682] width 164 height 10
click at [652, 577] on span "Nouveaux messages" at bounding box center [687, 578] width 100 height 10
